Goal: Information Seeking & Learning: Check status

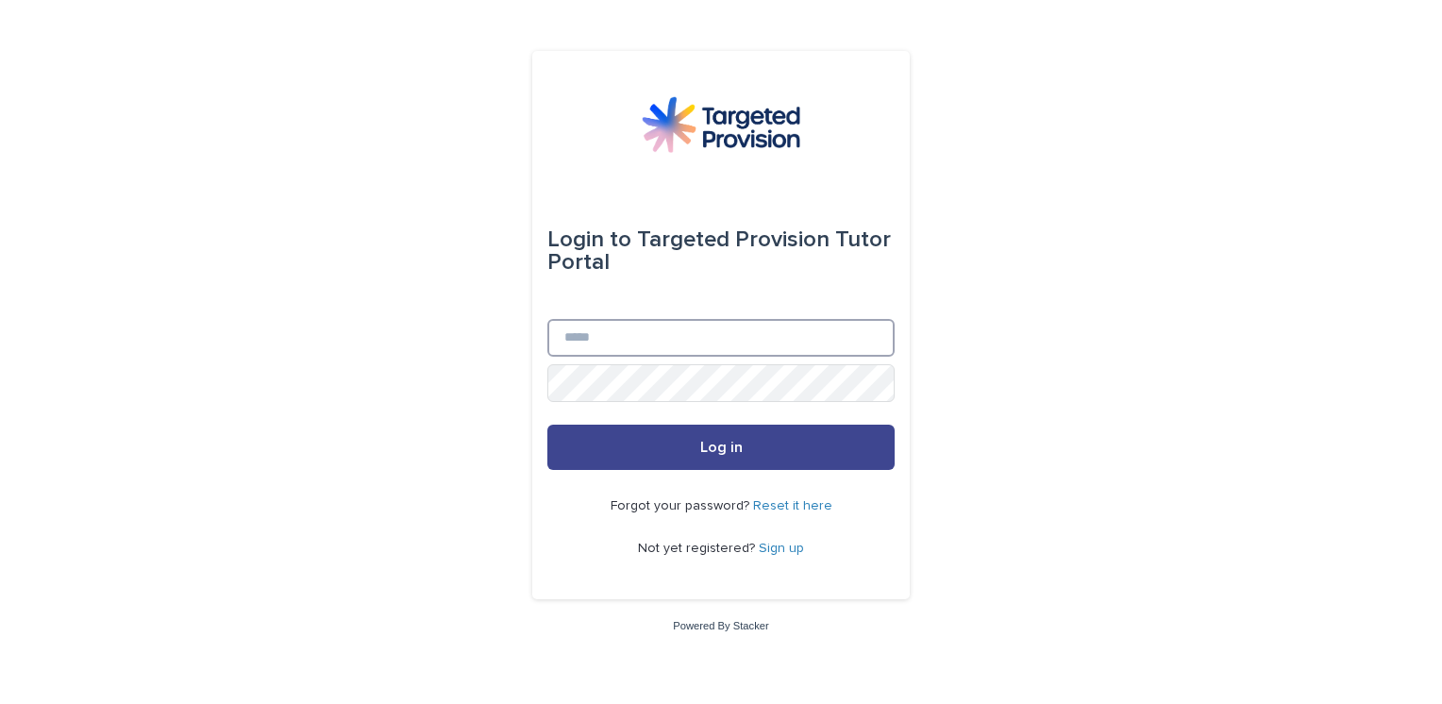
type input "**********"
click at [702, 452] on span "Log in" at bounding box center [721, 447] width 42 height 15
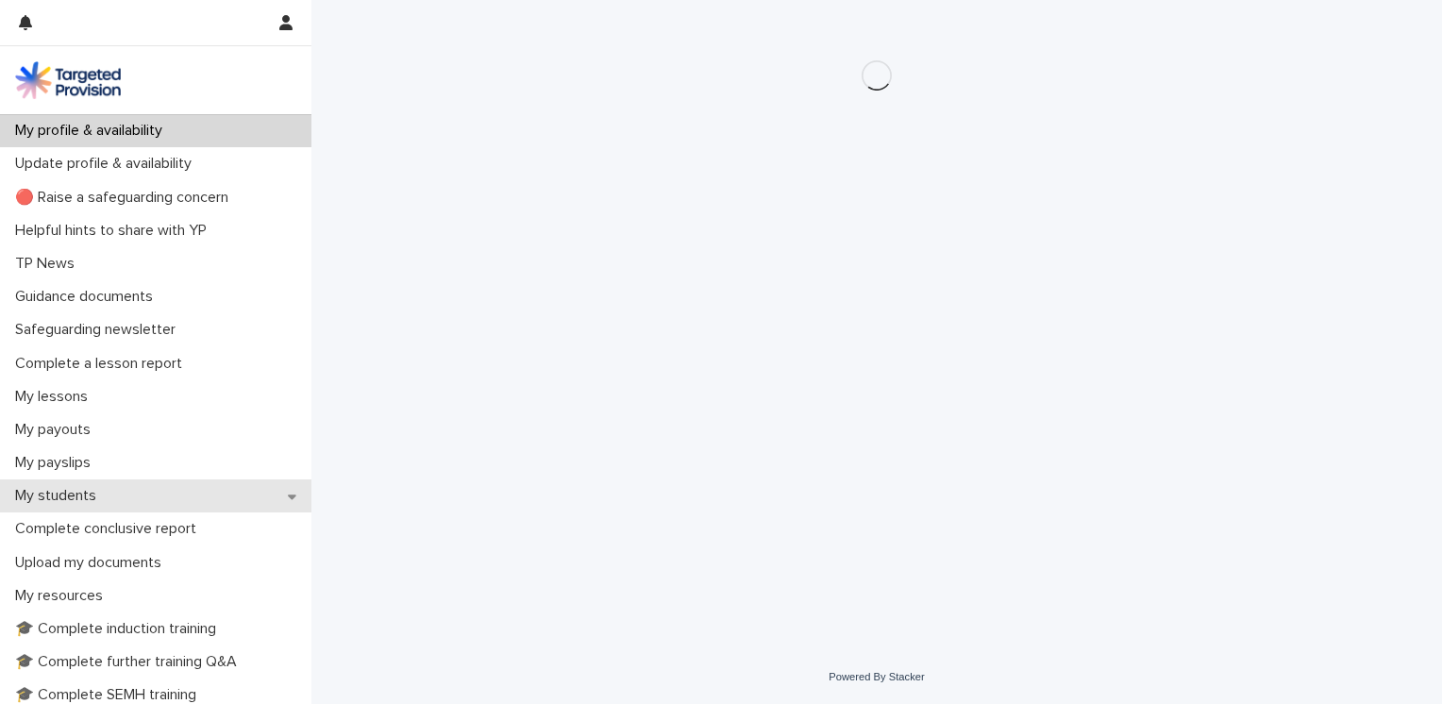
click at [66, 498] on p "My students" at bounding box center [60, 496] width 104 height 18
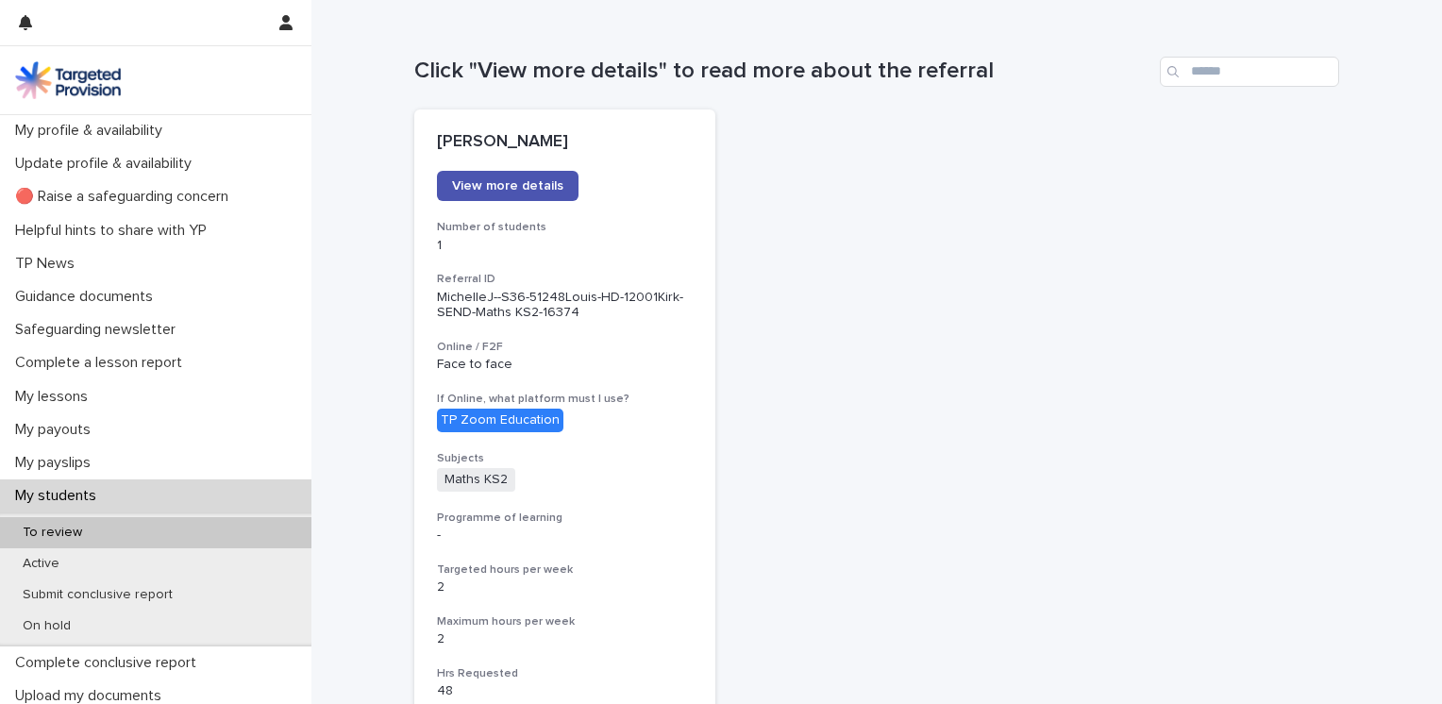
scroll to position [73, 0]
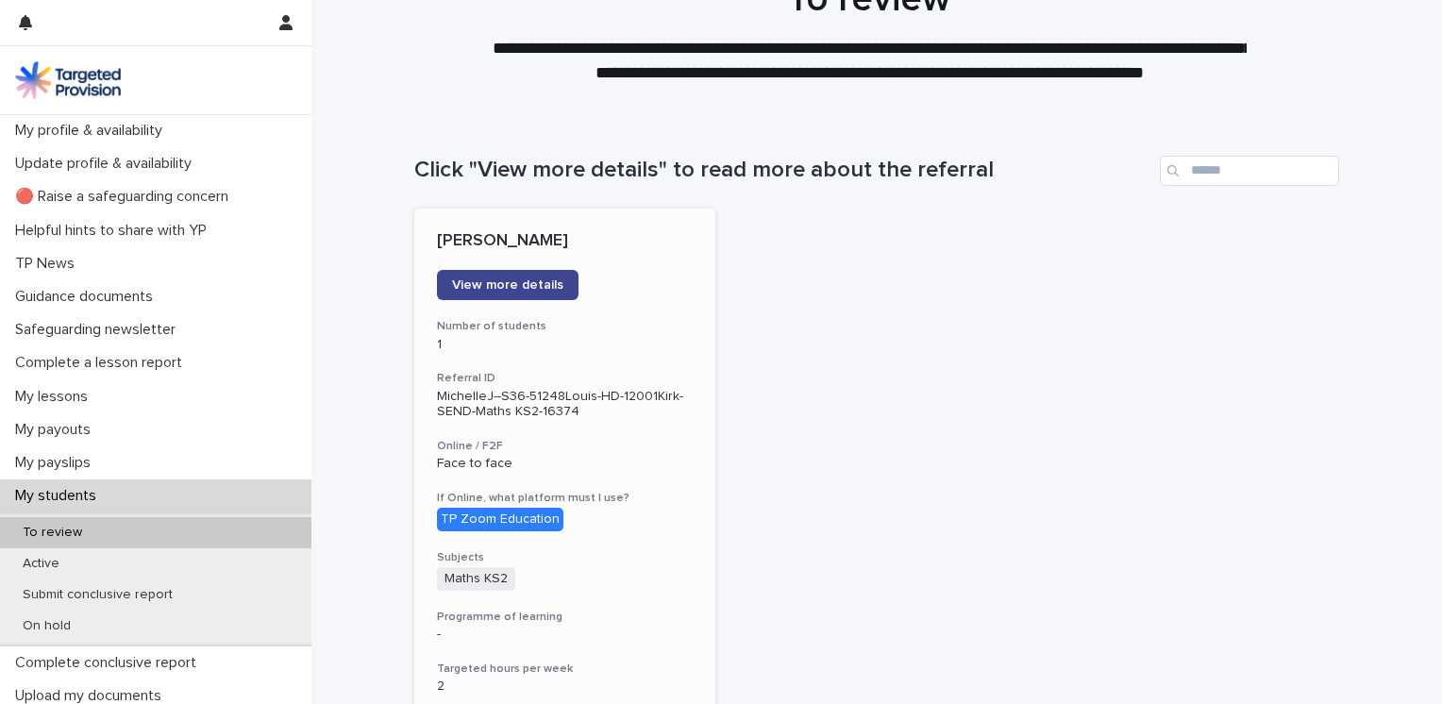
click at [491, 283] on span "View more details" at bounding box center [507, 284] width 111 height 13
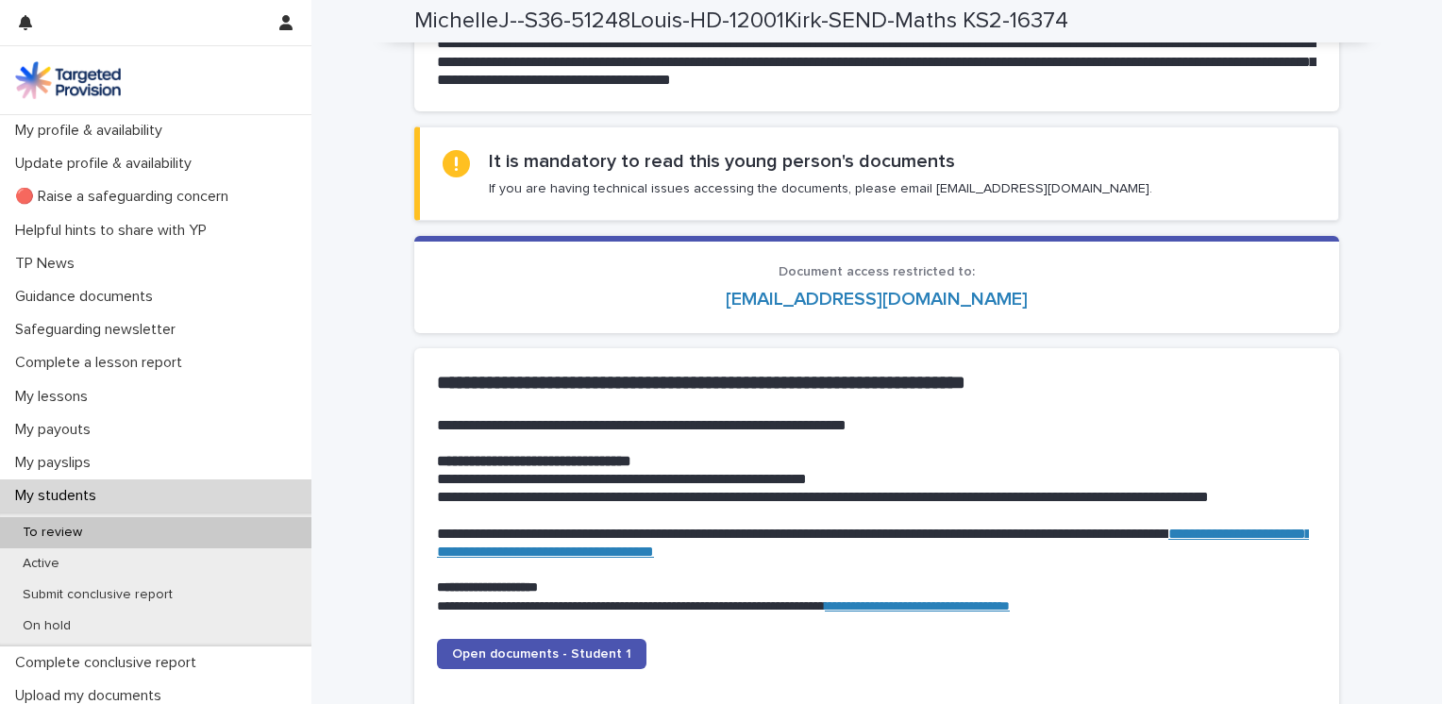
scroll to position [1605, 0]
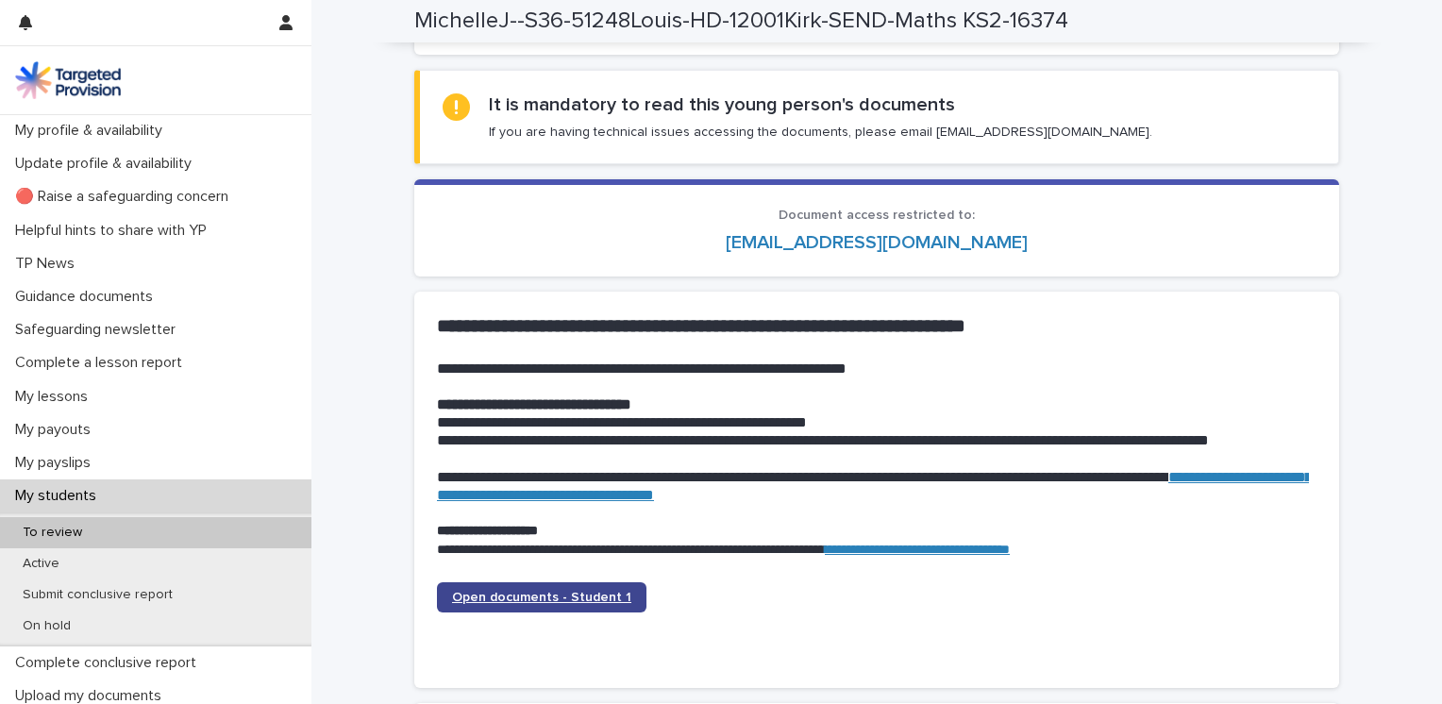
click at [562, 600] on span "Open documents - Student 1" at bounding box center [541, 597] width 179 height 13
click at [155, 505] on div "My students" at bounding box center [155, 496] width 311 height 33
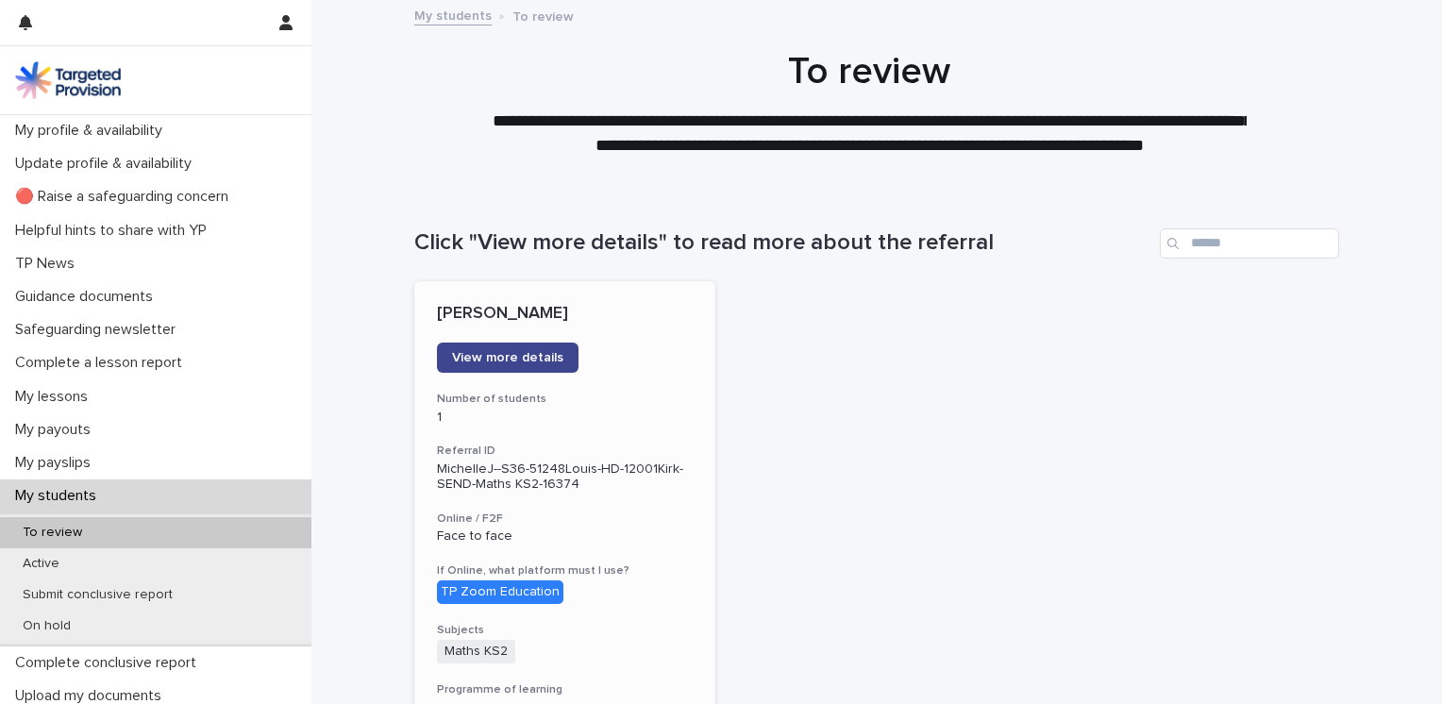
click at [510, 361] on span "View more details" at bounding box center [507, 357] width 111 height 13
